Goal: Obtain resource: Download file/media

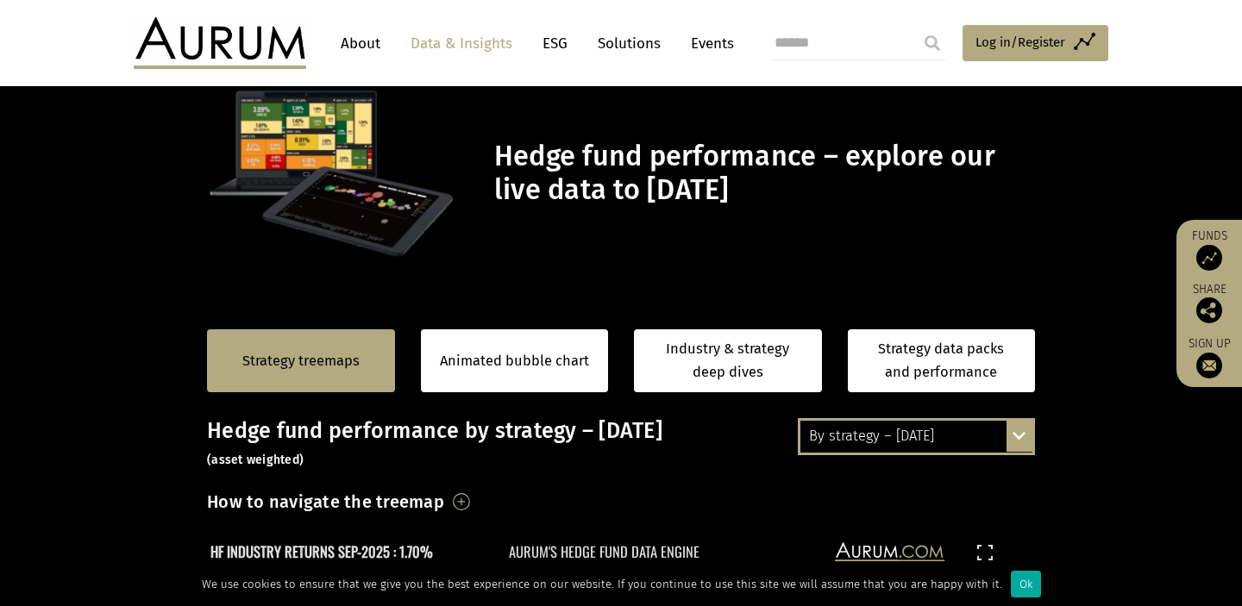
scroll to position [60, 0]
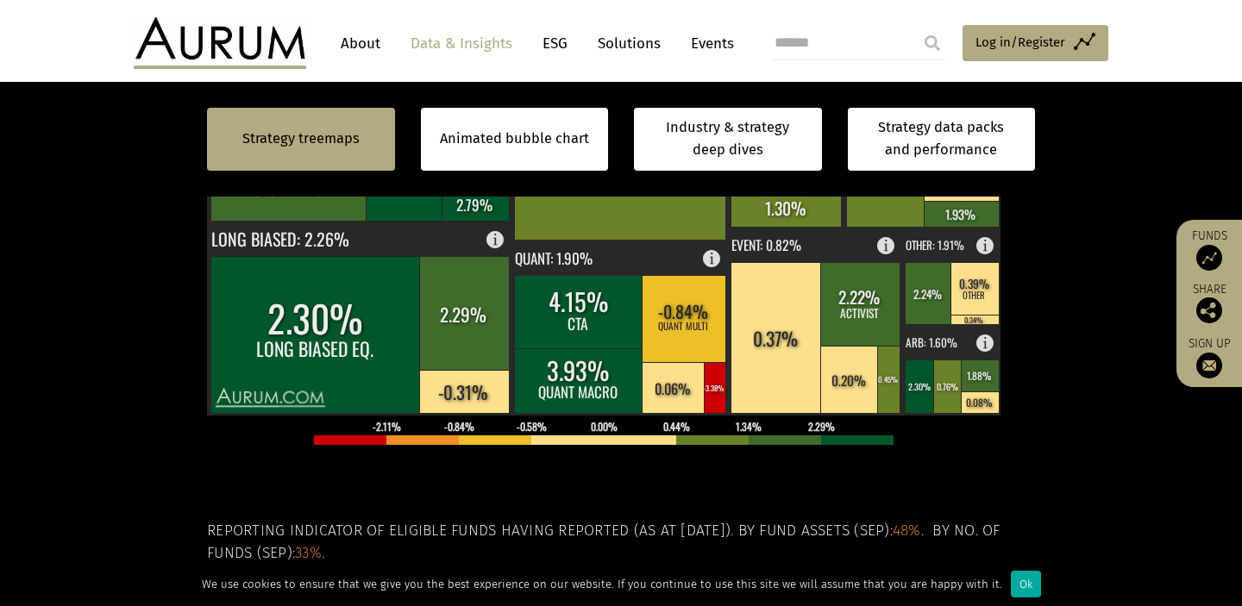
scroll to position [541, 0]
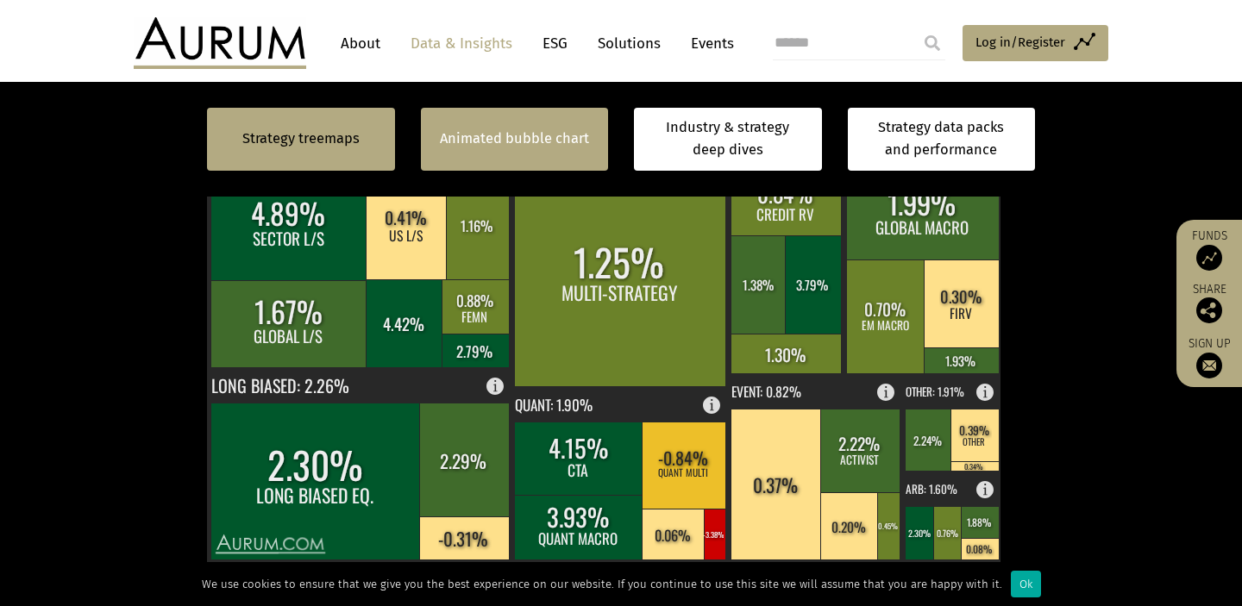
click at [511, 144] on link "Animated bubble chart" at bounding box center [514, 139] width 149 height 22
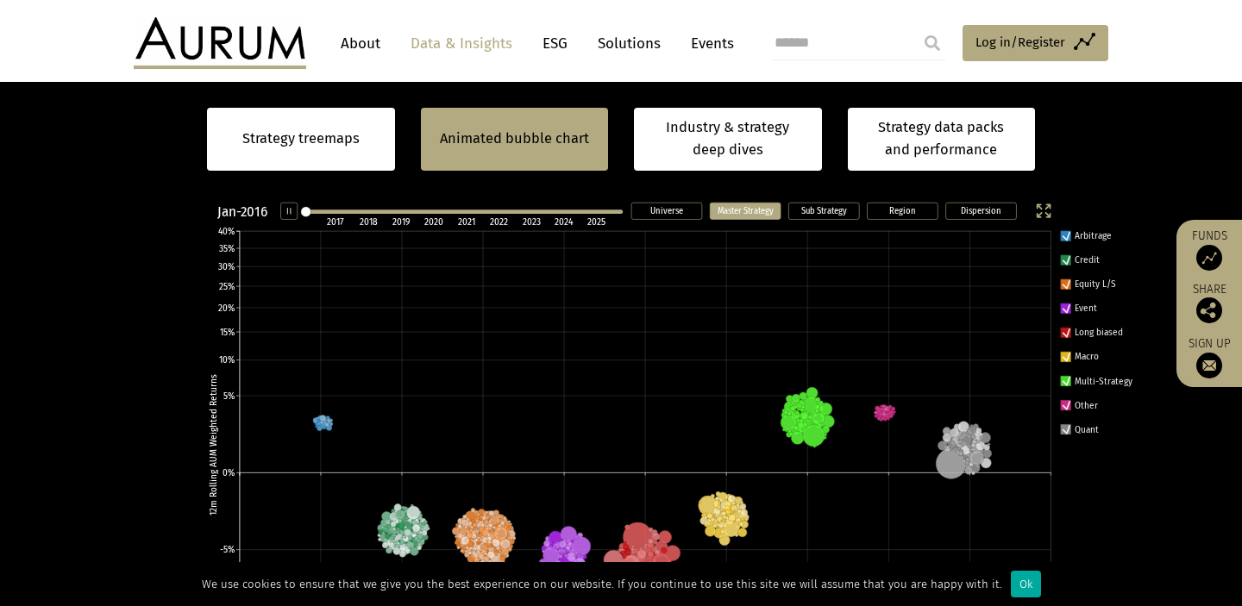
scroll to position [283, 0]
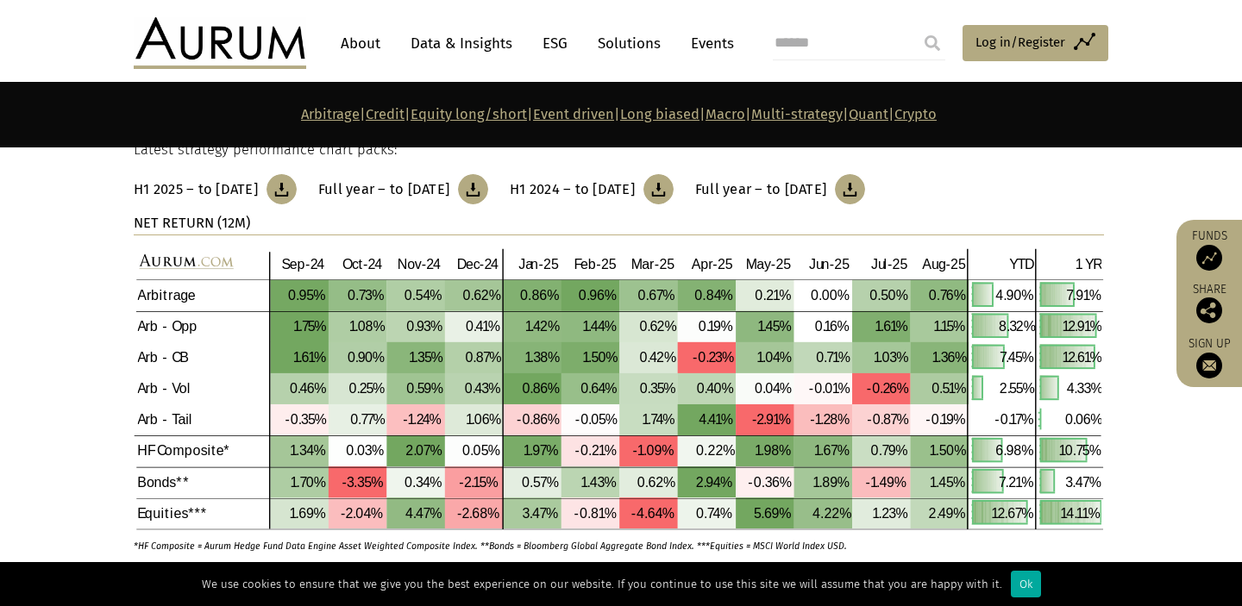
scroll to position [696, 0]
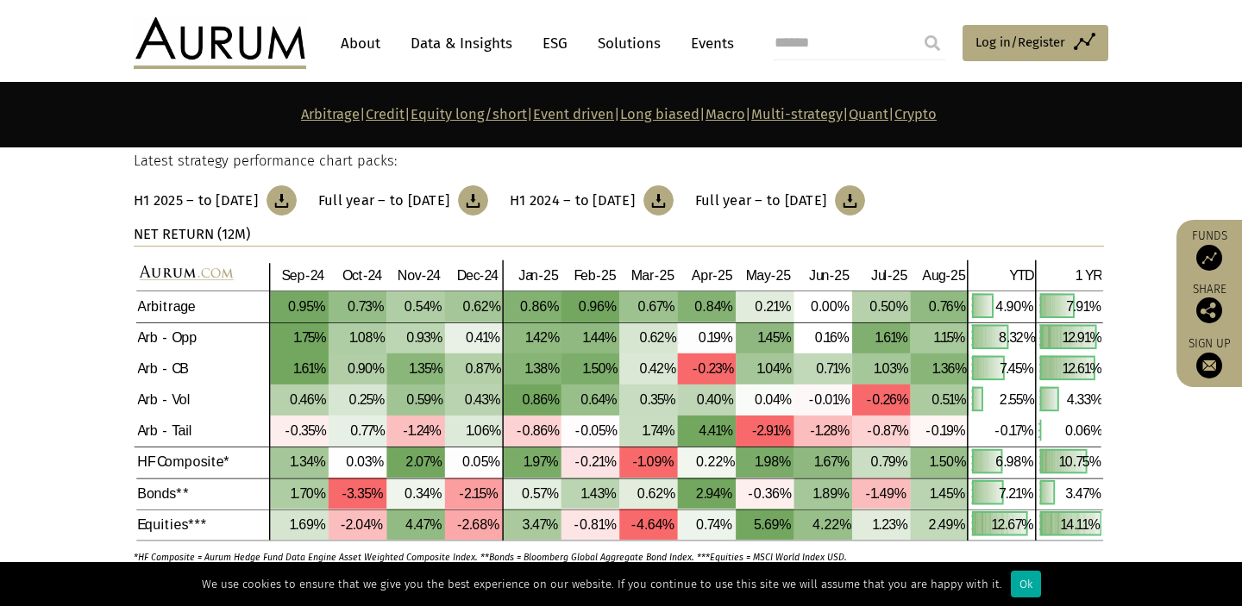
click at [488, 205] on img at bounding box center [473, 200] width 30 height 30
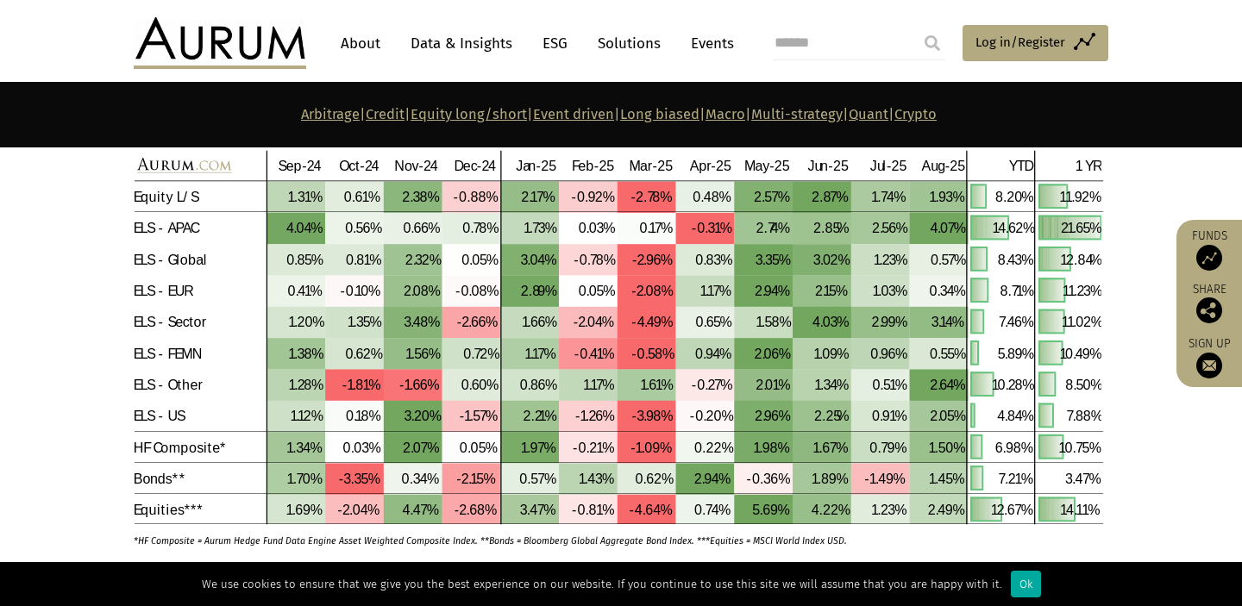
scroll to position [3247, 0]
